Goal: Task Accomplishment & Management: Use online tool/utility

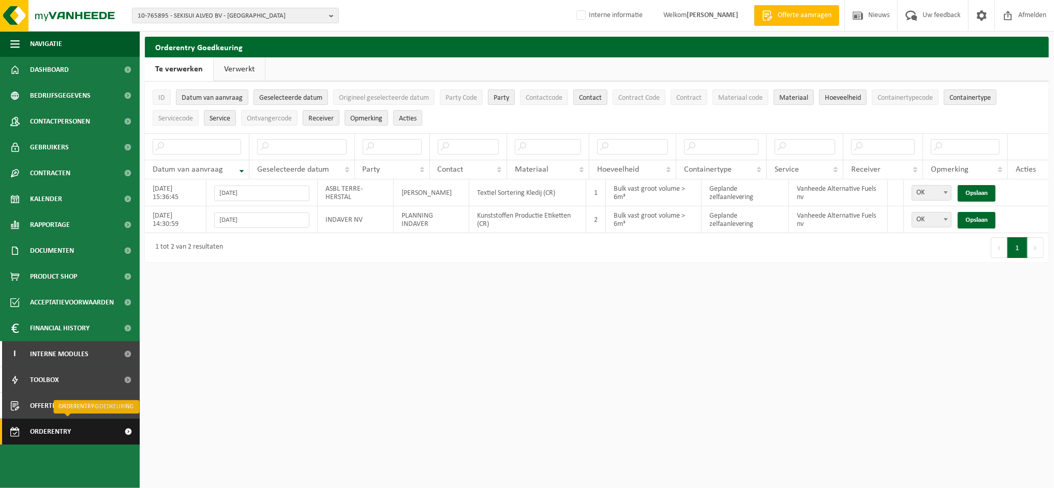
click at [65, 425] on span "Orderentry Goedkeuring" at bounding box center [73, 432] width 87 height 26
click at [53, 428] on span "Orderentry Goedkeuring" at bounding box center [73, 432] width 87 height 26
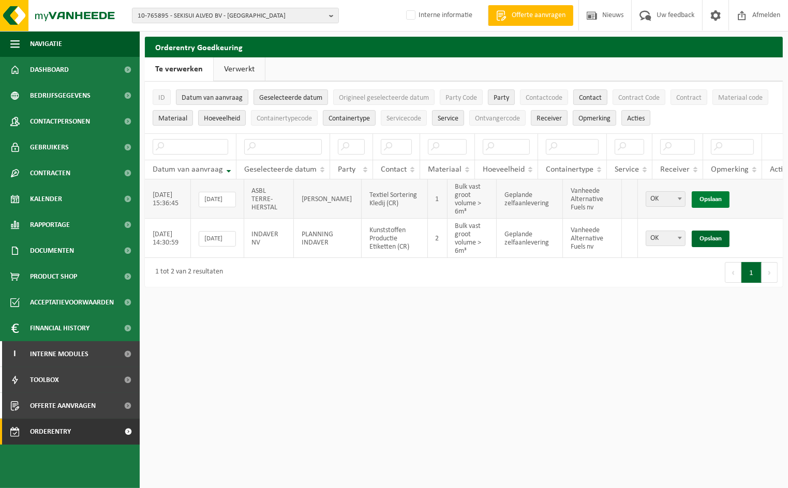
click at [704, 197] on link "Opslaan" at bounding box center [711, 199] width 38 height 17
